Goal: Information Seeking & Learning: Learn about a topic

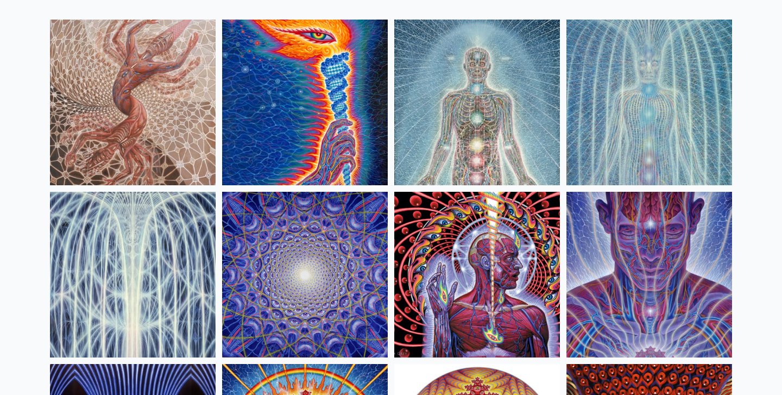
scroll to position [104, 0]
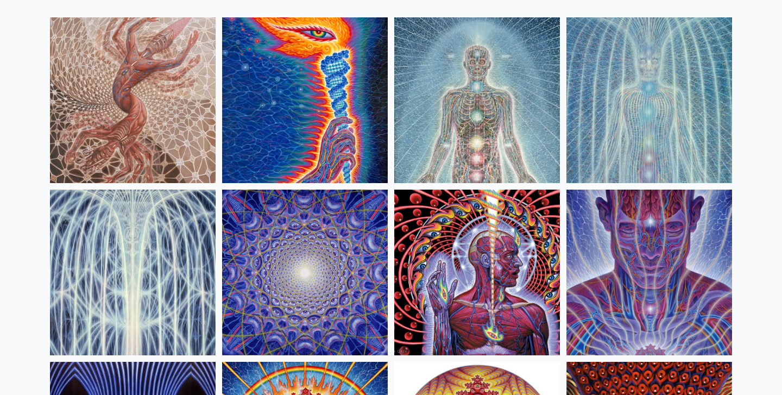
click at [326, 259] on img at bounding box center [305, 273] width 166 height 166
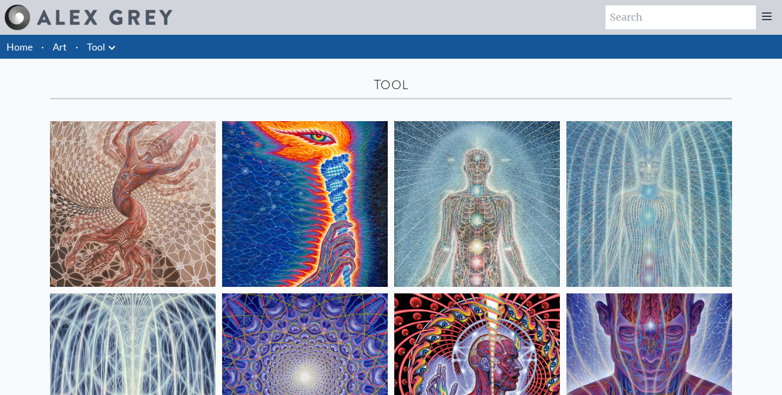
scroll to position [0, 0]
click at [62, 50] on link "Art" at bounding box center [60, 46] width 14 height 15
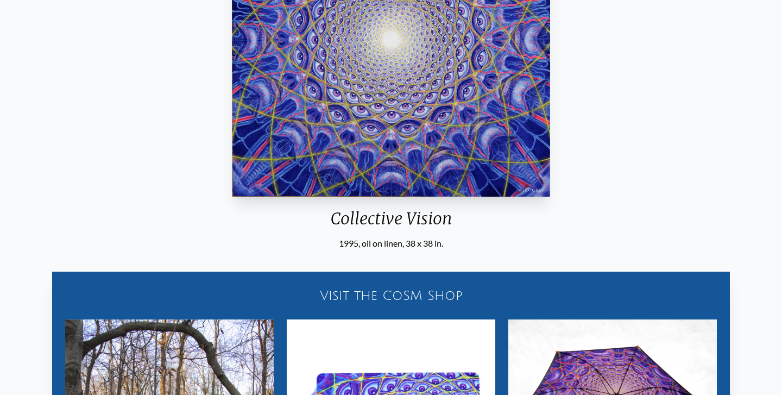
scroll to position [33, 0]
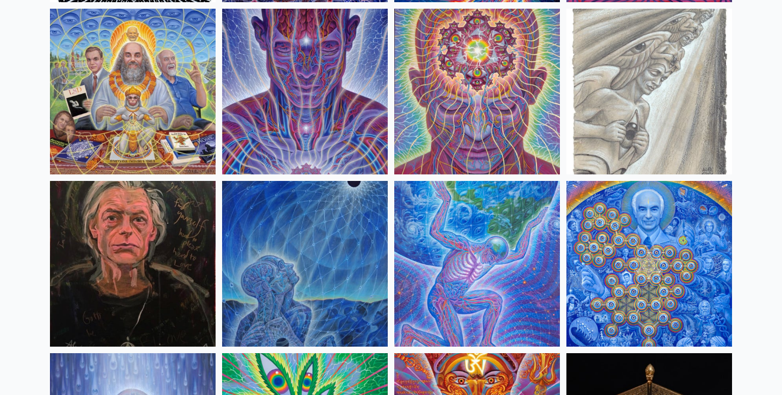
scroll to position [1318, 0]
click at [321, 247] on img at bounding box center [305, 264] width 166 height 166
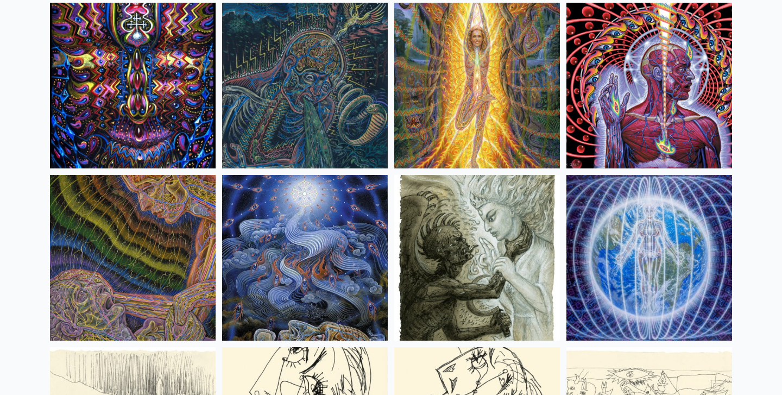
scroll to position [6847, 0]
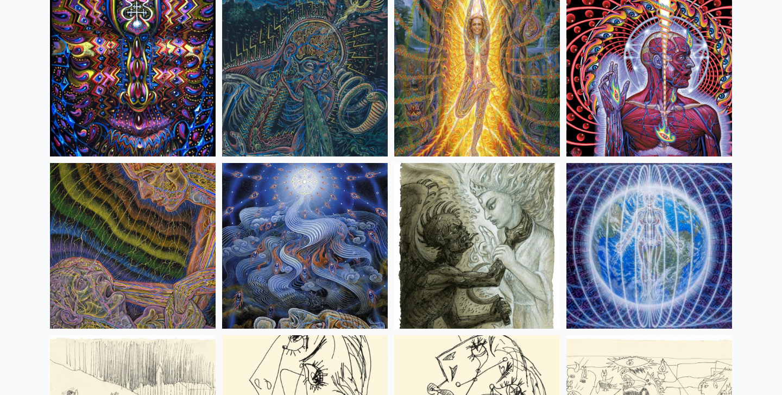
click at [257, 80] on img at bounding box center [305, 74] width 166 height 166
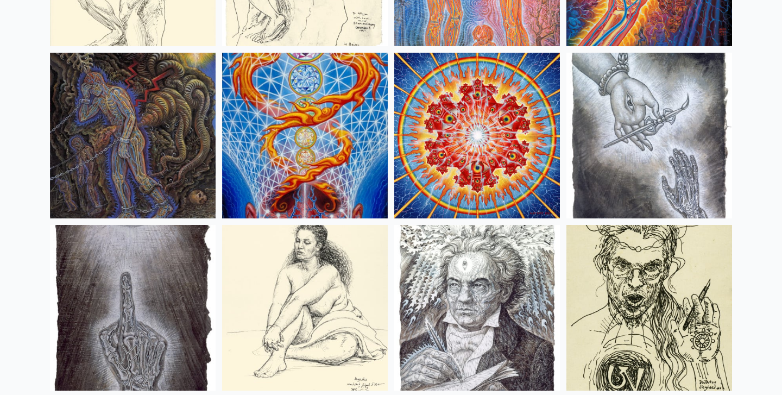
scroll to position [8507, 0]
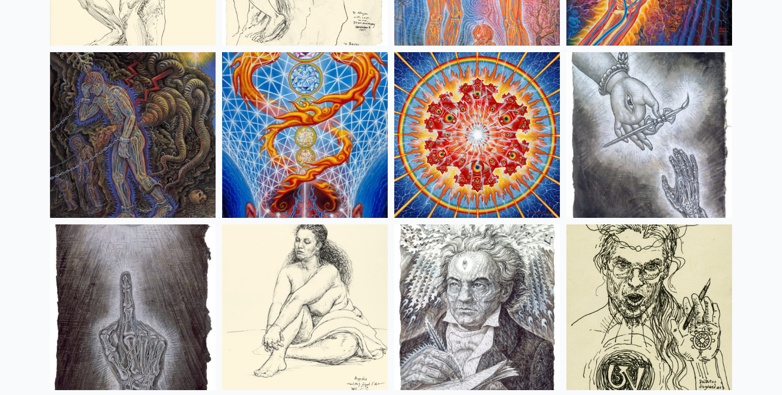
click at [99, 113] on img at bounding box center [133, 135] width 166 height 166
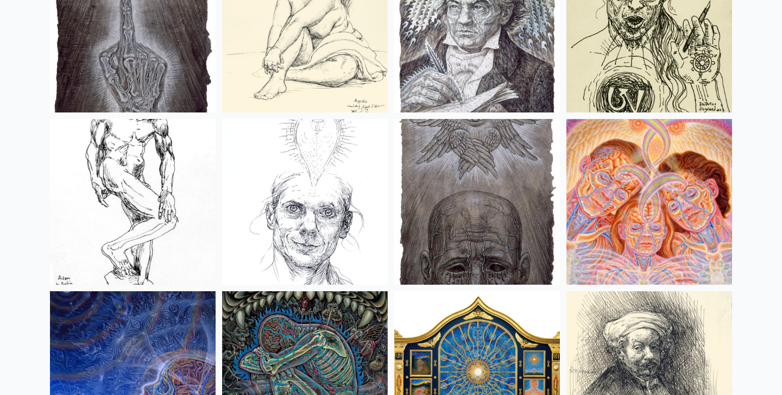
scroll to position [8964, 0]
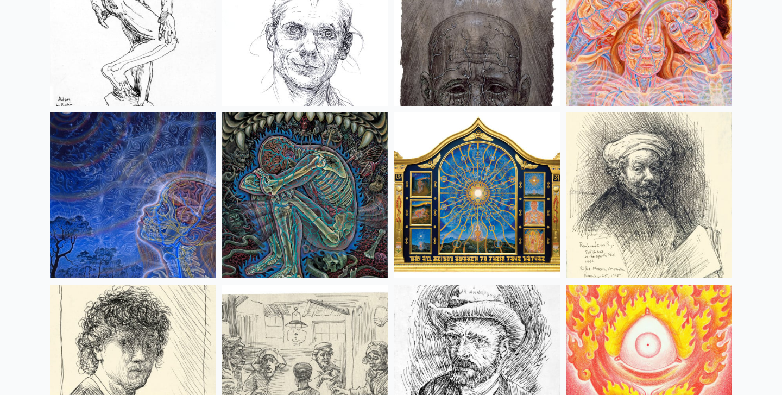
click at [152, 199] on img at bounding box center [133, 195] width 166 height 166
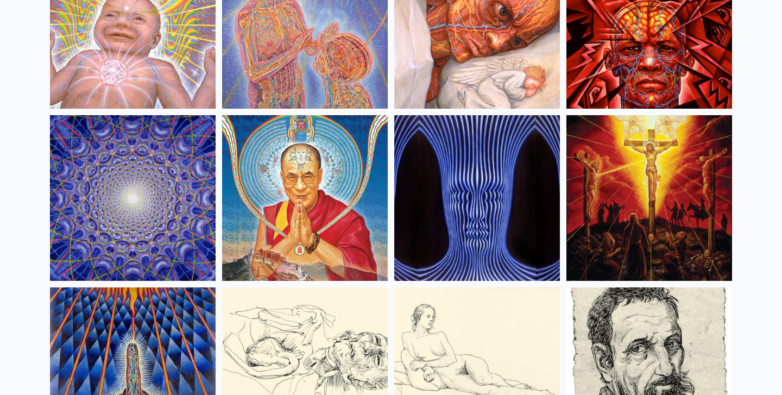
scroll to position [9479, 0]
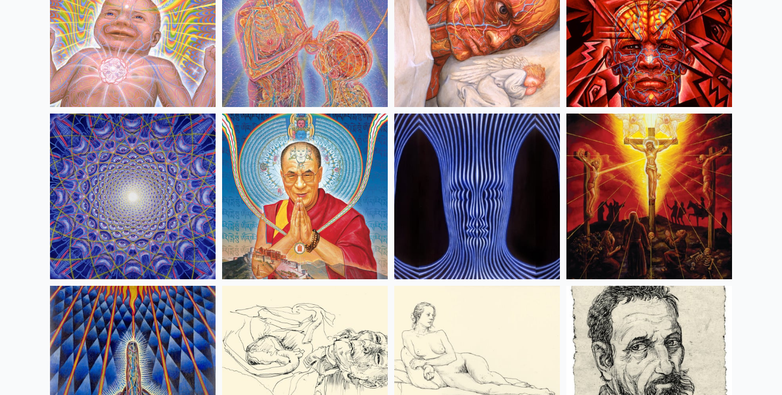
click at [142, 198] on img at bounding box center [133, 197] width 166 height 166
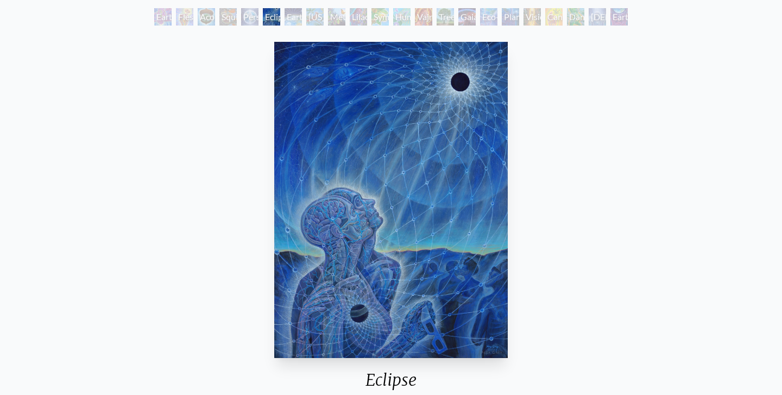
scroll to position [60, 0]
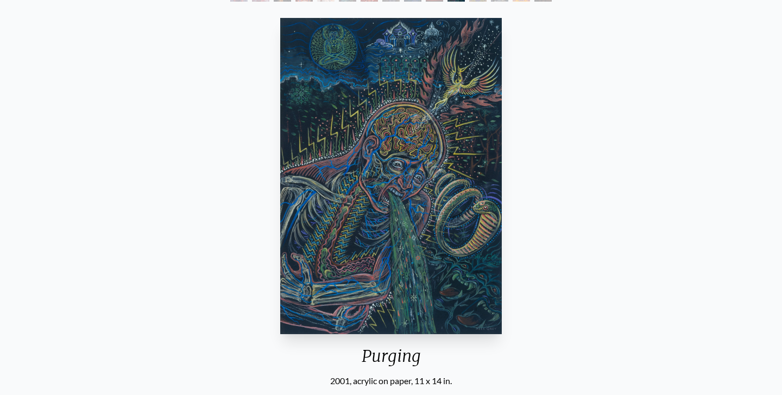
scroll to position [83, 0]
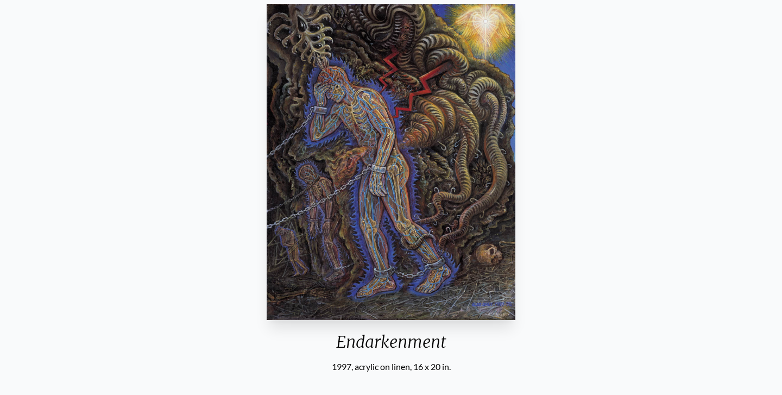
scroll to position [99, 0]
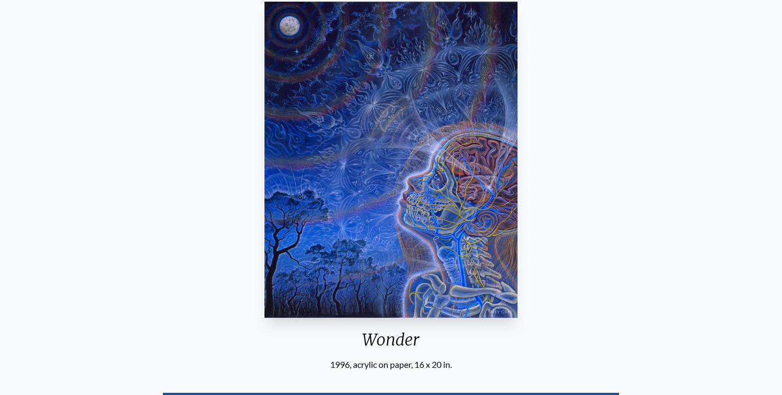
scroll to position [102, 0]
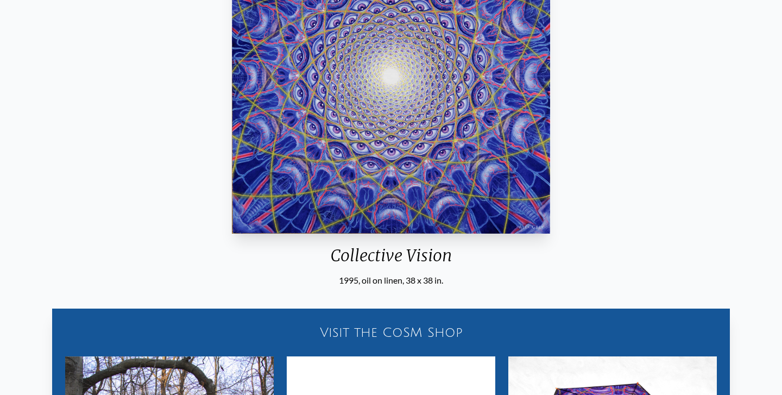
scroll to position [189, 0]
